Goal: Information Seeking & Learning: Find specific fact

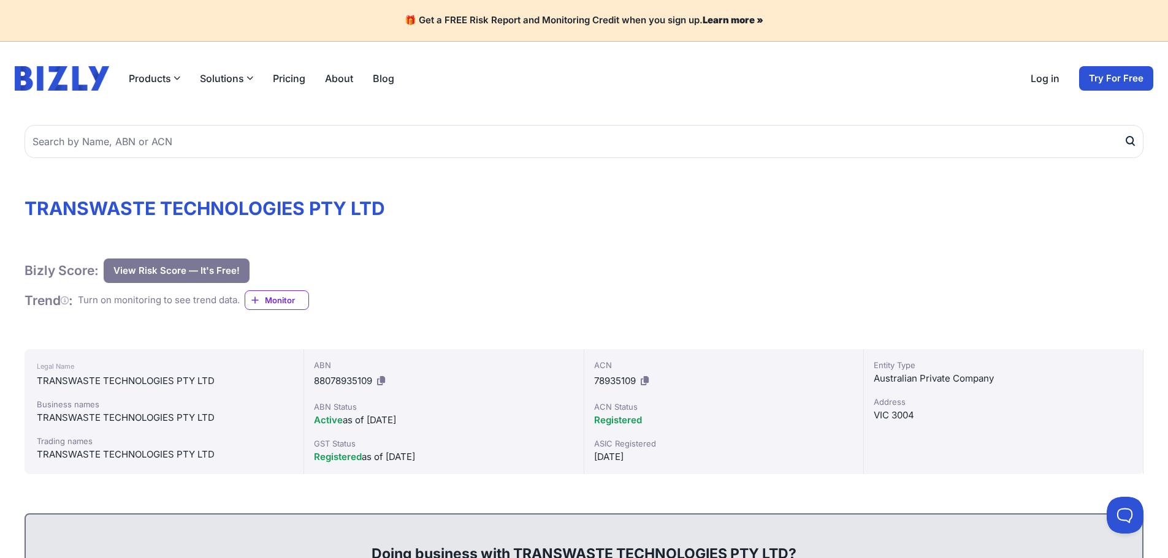
click at [646, 381] on icon at bounding box center [645, 380] width 8 height 9
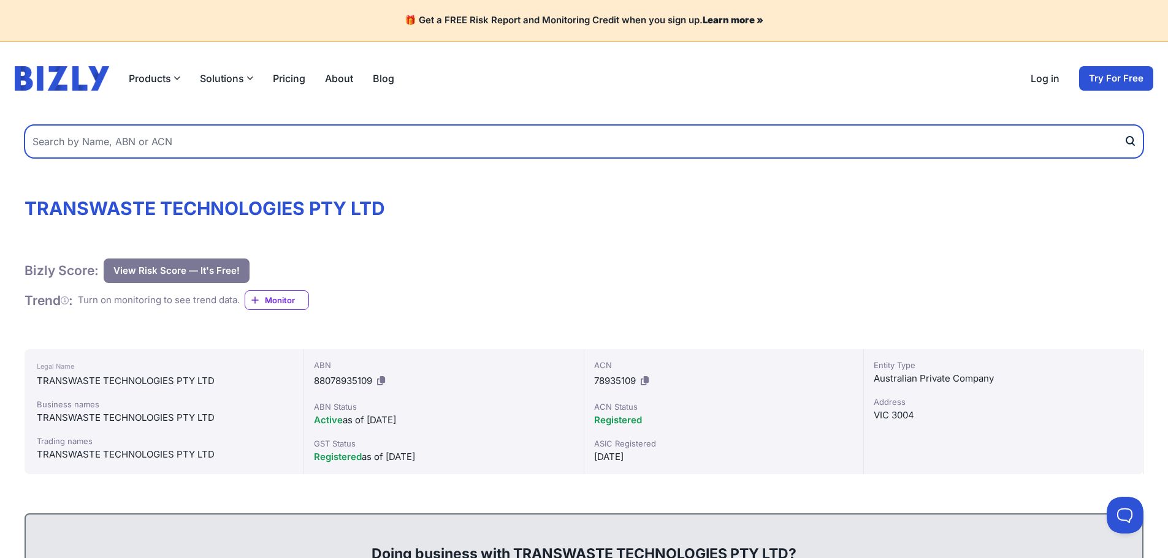
click at [120, 145] on input "text" at bounding box center [584, 141] width 1119 height 33
type input "cleanaway co pty ltd"
click at [1124, 125] on button "submit" at bounding box center [1134, 141] width 20 height 33
